Goal: Complete application form: Complete application form

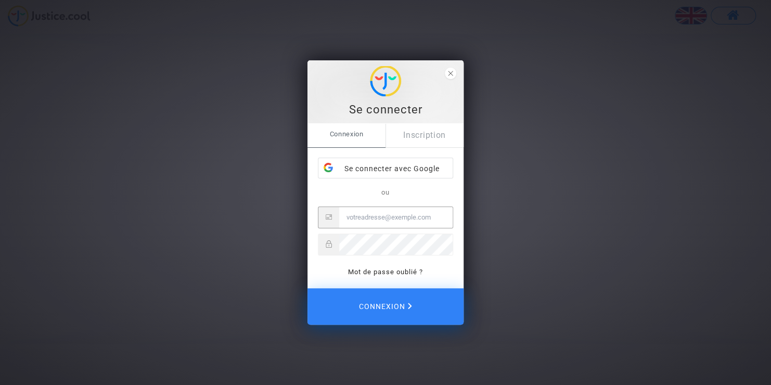
click at [396, 216] on input "Messagerie électronique" at bounding box center [395, 217] width 113 height 21
type input "[EMAIL_ADDRESS][DOMAIN_NAME]"
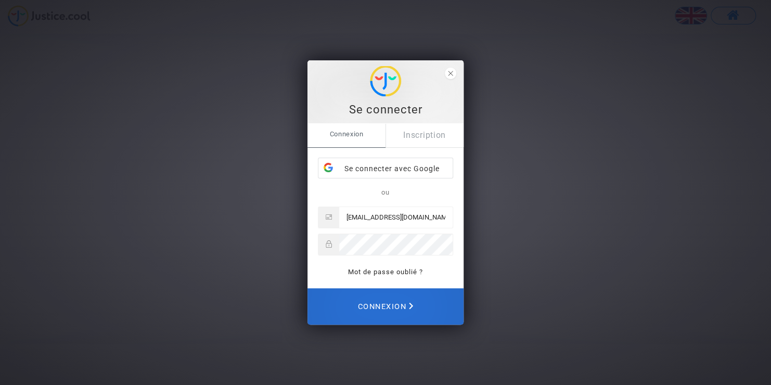
click at [378, 311] on span "Connexion" at bounding box center [385, 306] width 56 height 23
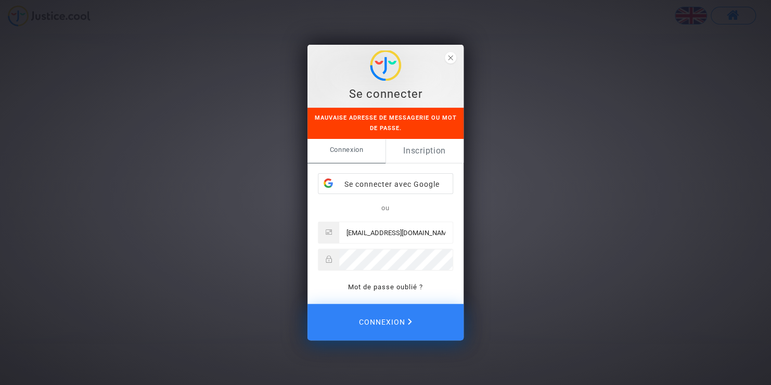
click at [422, 152] on link "Inscription" at bounding box center [424, 151] width 78 height 24
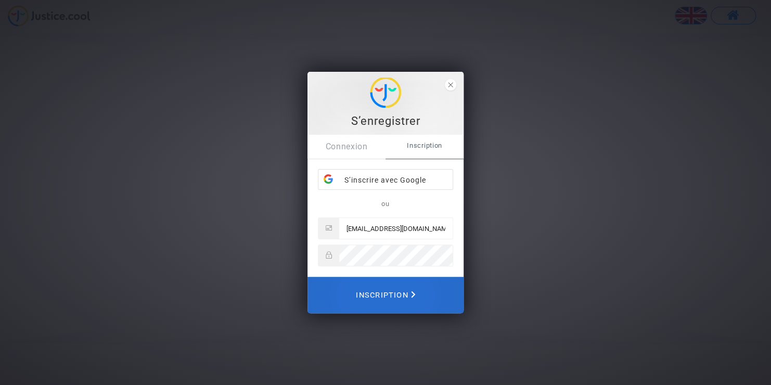
click at [384, 295] on font "Inscription" at bounding box center [382, 295] width 53 height 9
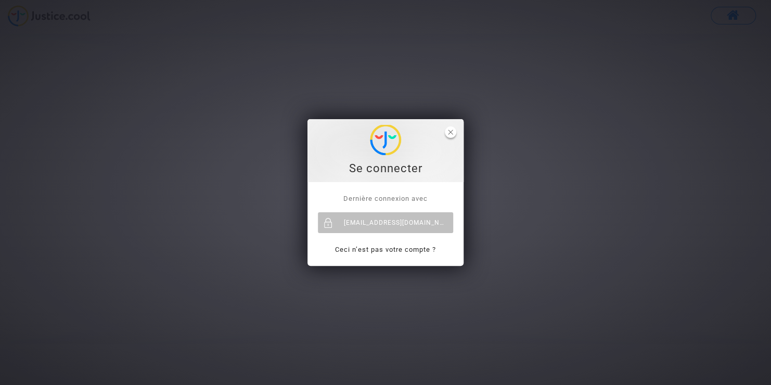
click at [450, 131] on polygon "close" at bounding box center [450, 132] width 5 height 5
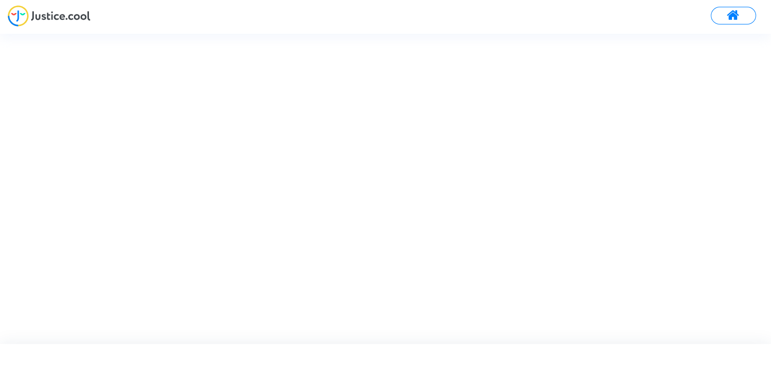
click at [107, 23] on div at bounding box center [385, 19] width 771 height 29
